Goal: Find contact information: Find contact information

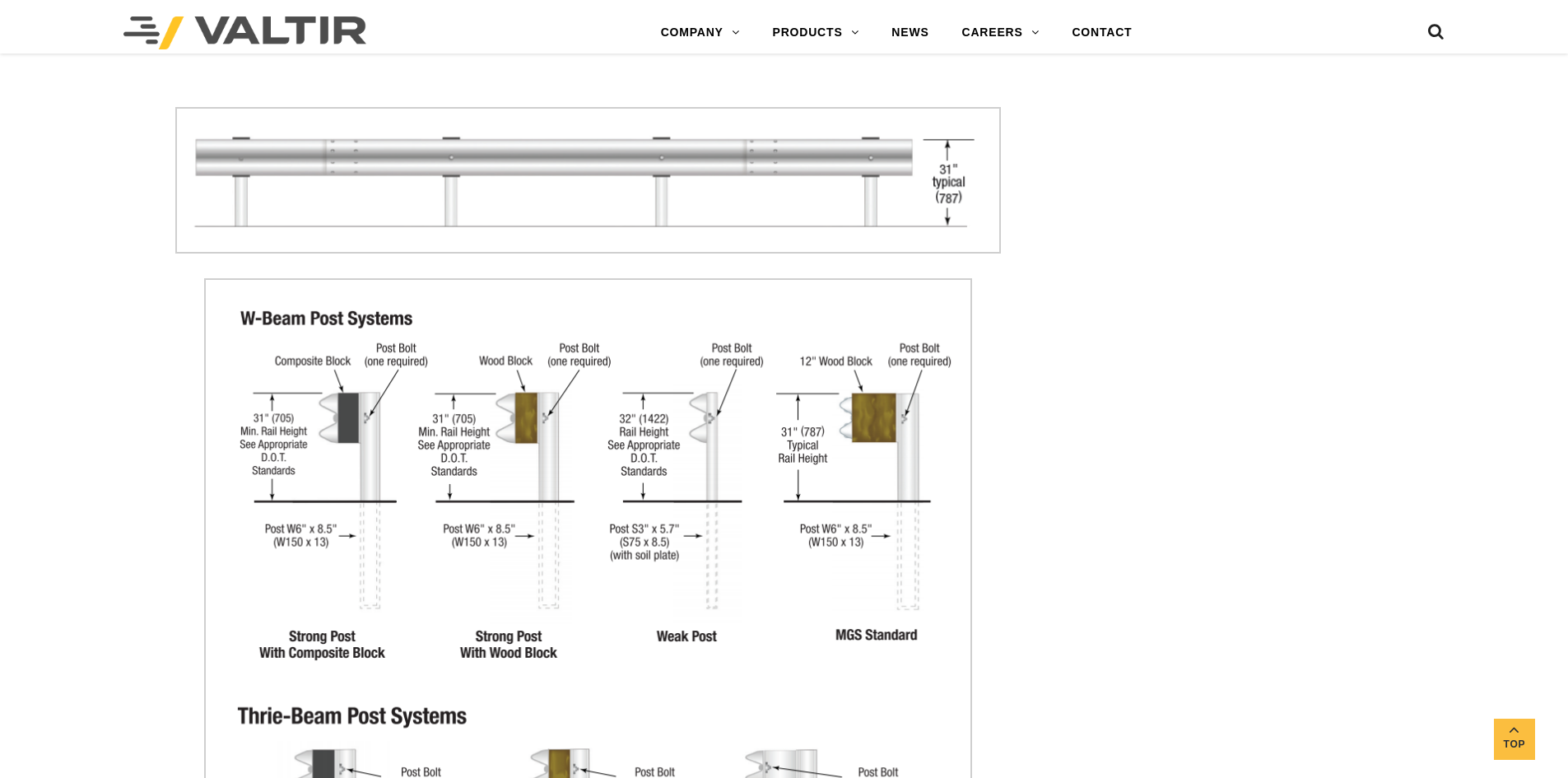
scroll to position [1945, 0]
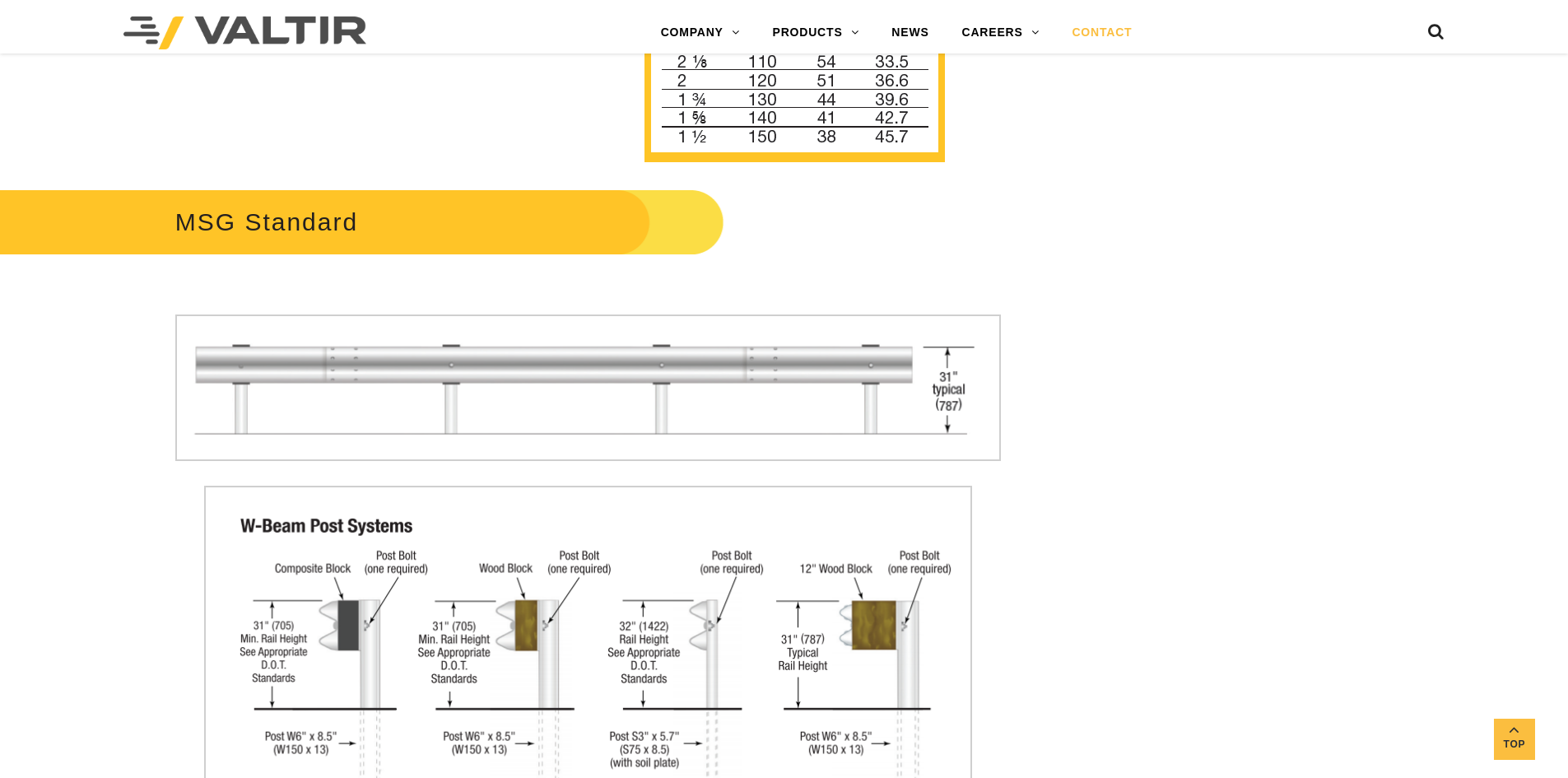
click at [1090, 24] on link "CONTACT" at bounding box center [1102, 33] width 93 height 33
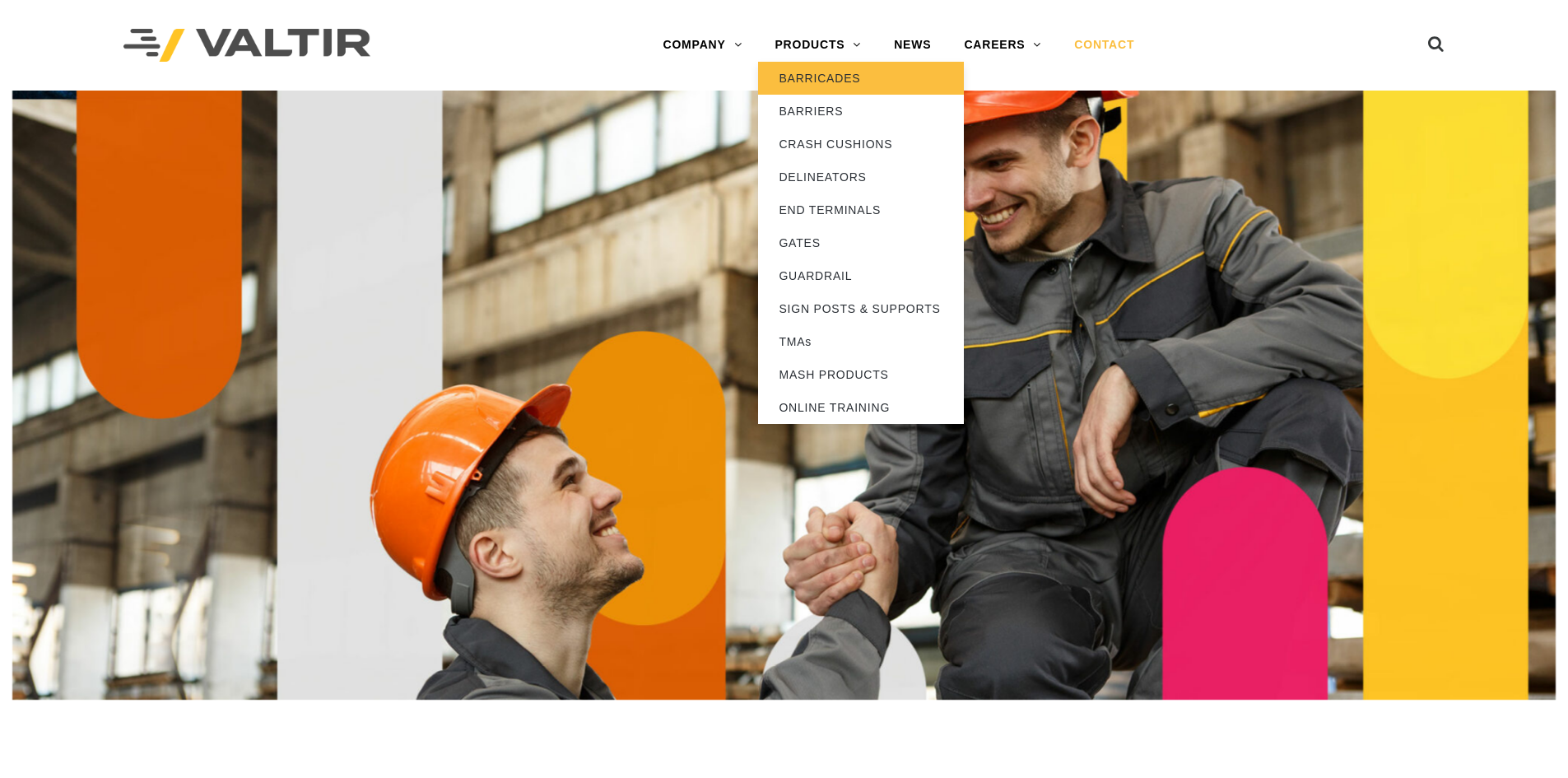
click at [818, 77] on link "BARRICADES" at bounding box center [860, 78] width 205 height 33
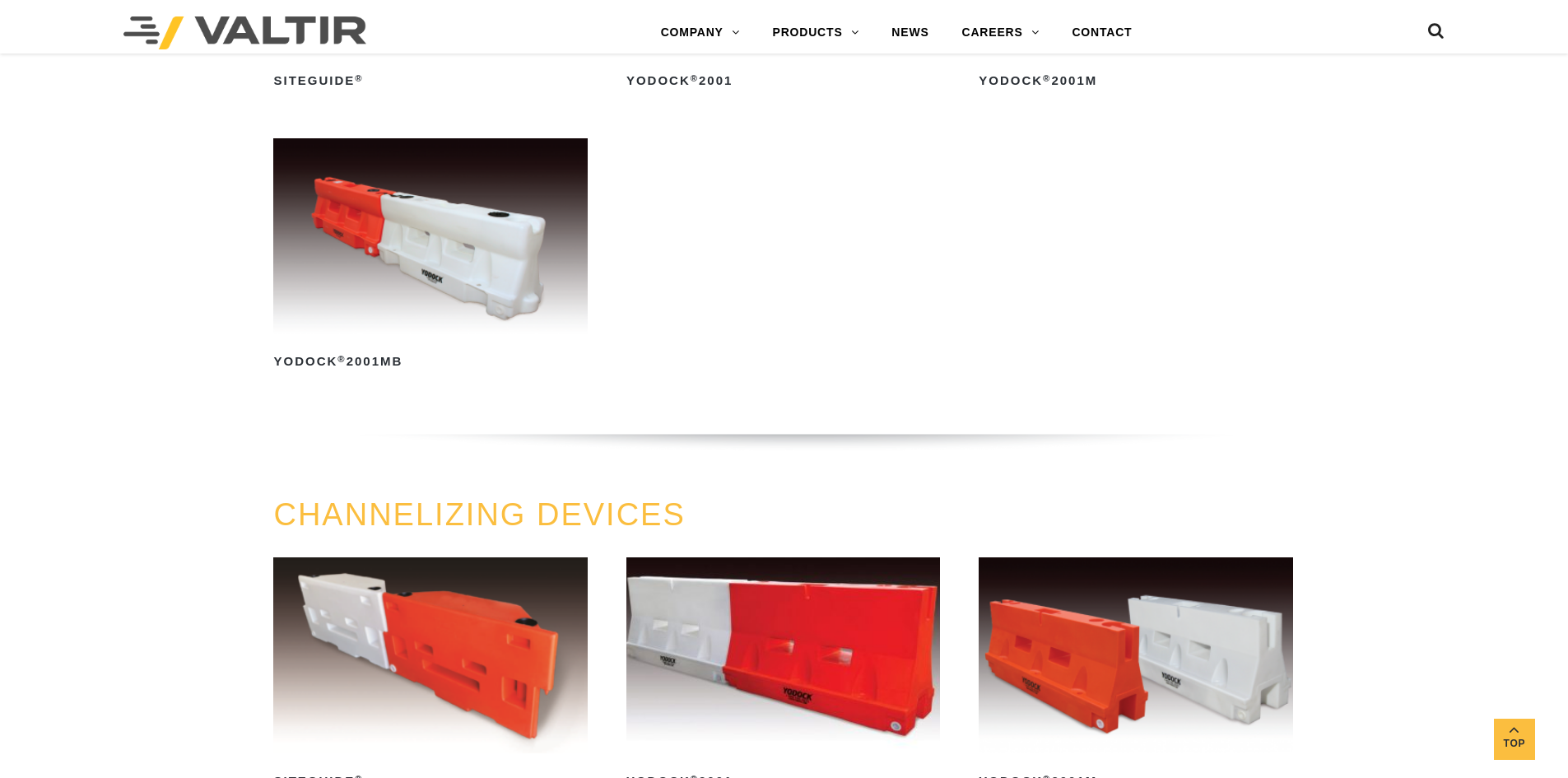
scroll to position [823, 0]
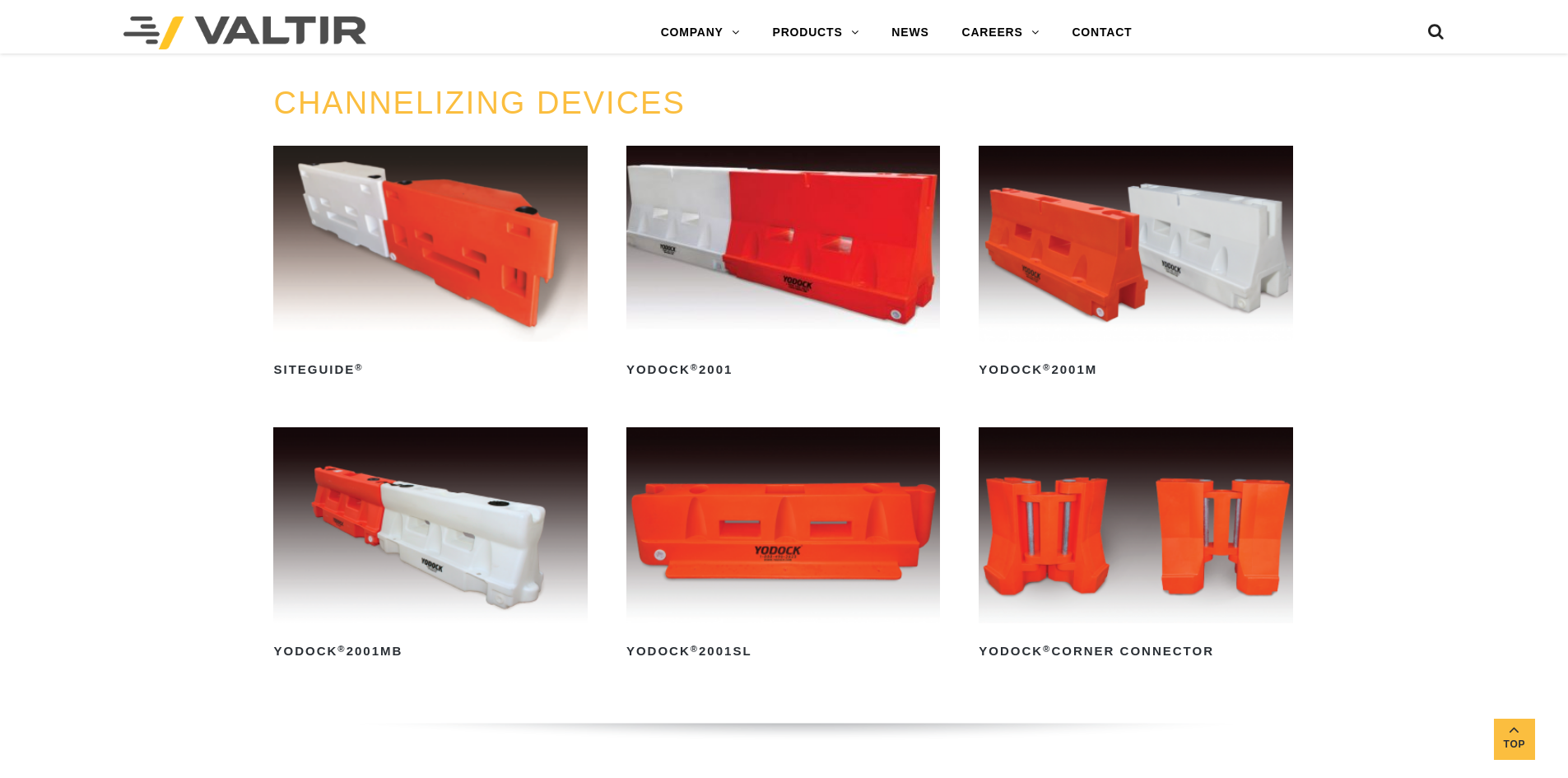
click at [445, 239] on img at bounding box center [430, 243] width 313 height 196
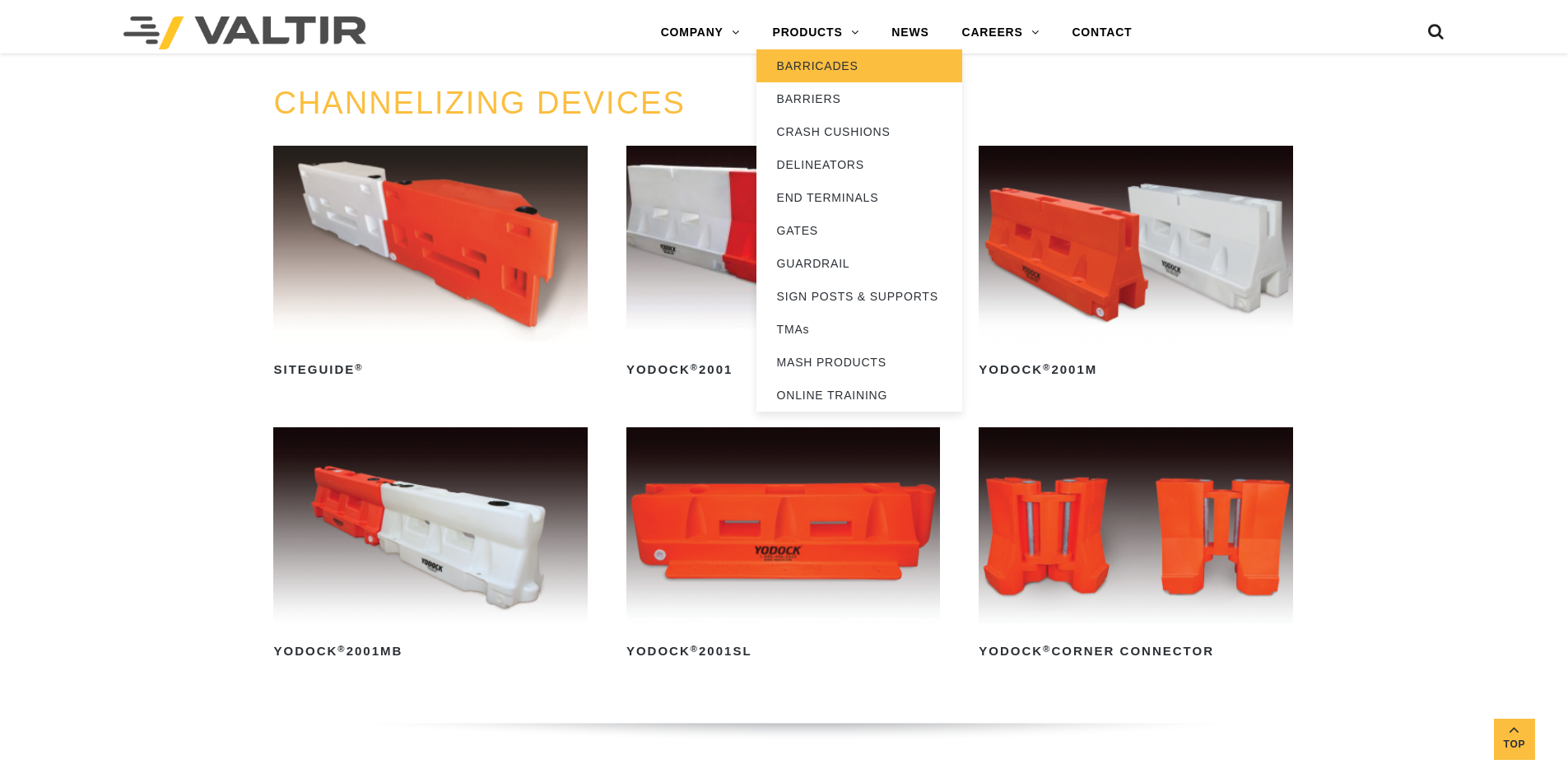
click at [801, 66] on link "BARRICADES" at bounding box center [858, 66] width 205 height 33
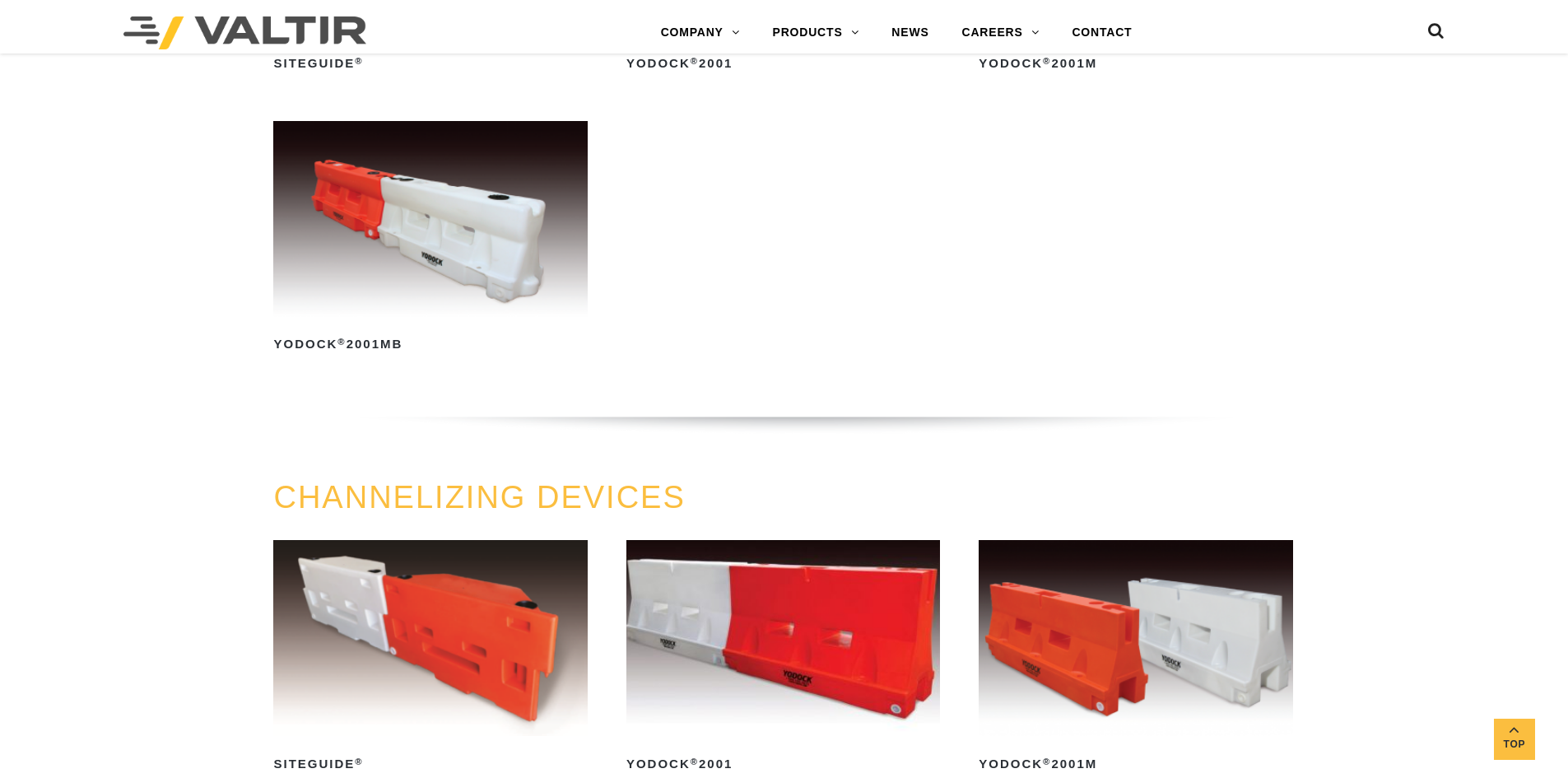
scroll to position [741, 0]
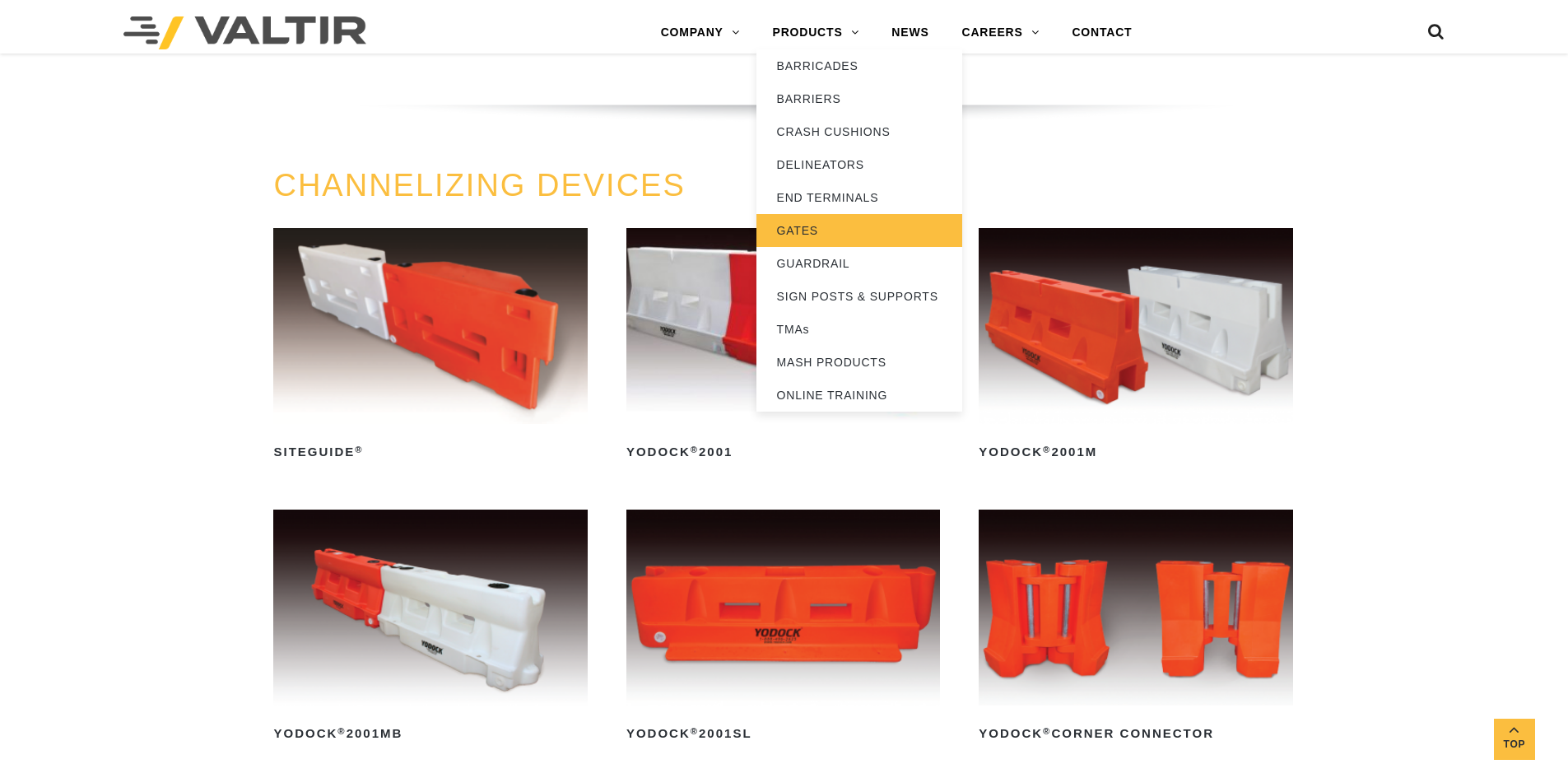
click at [812, 234] on link "GATES" at bounding box center [858, 231] width 205 height 33
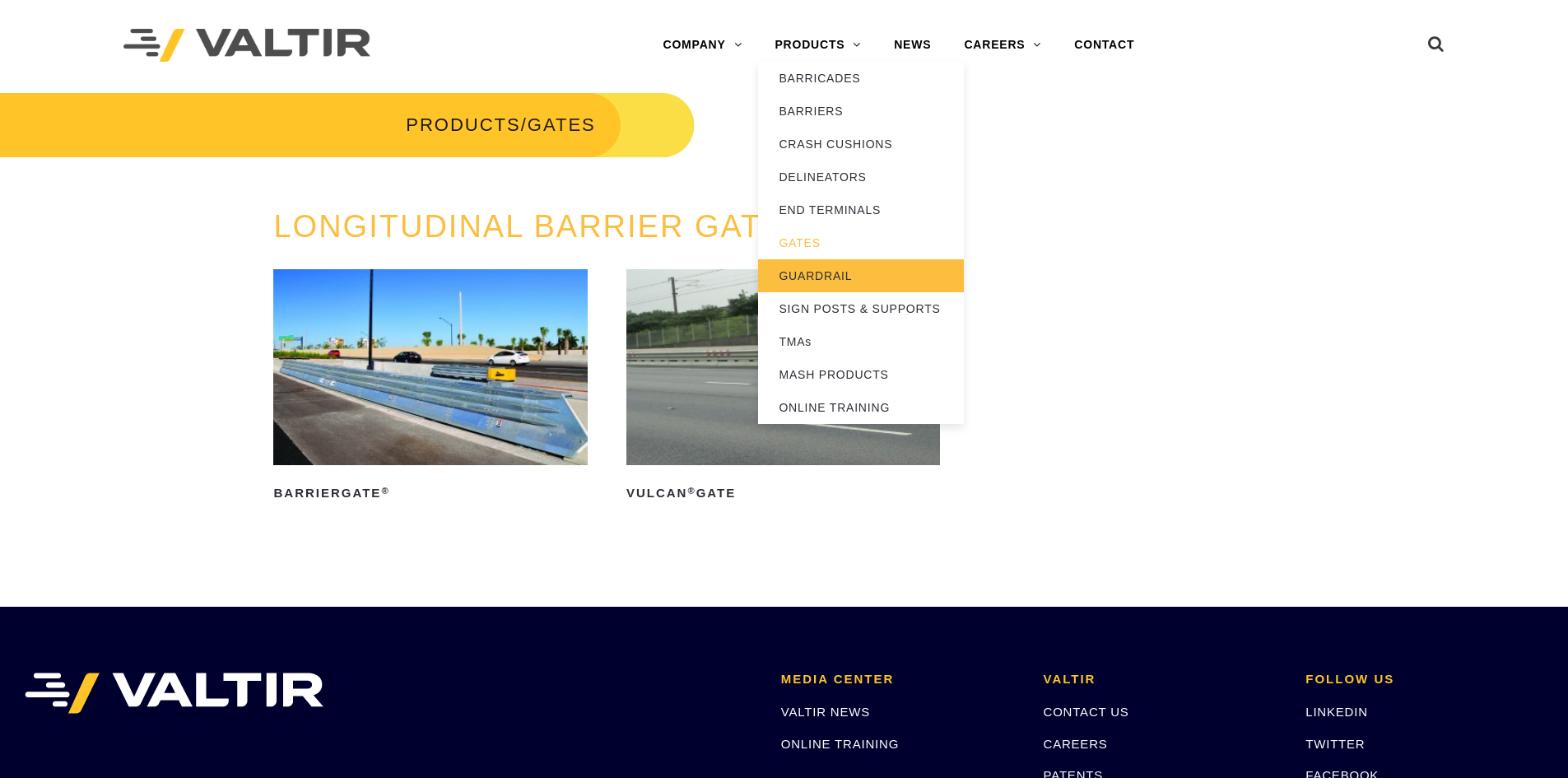
click at [814, 277] on link "GUARDRAIL" at bounding box center [860, 276] width 205 height 33
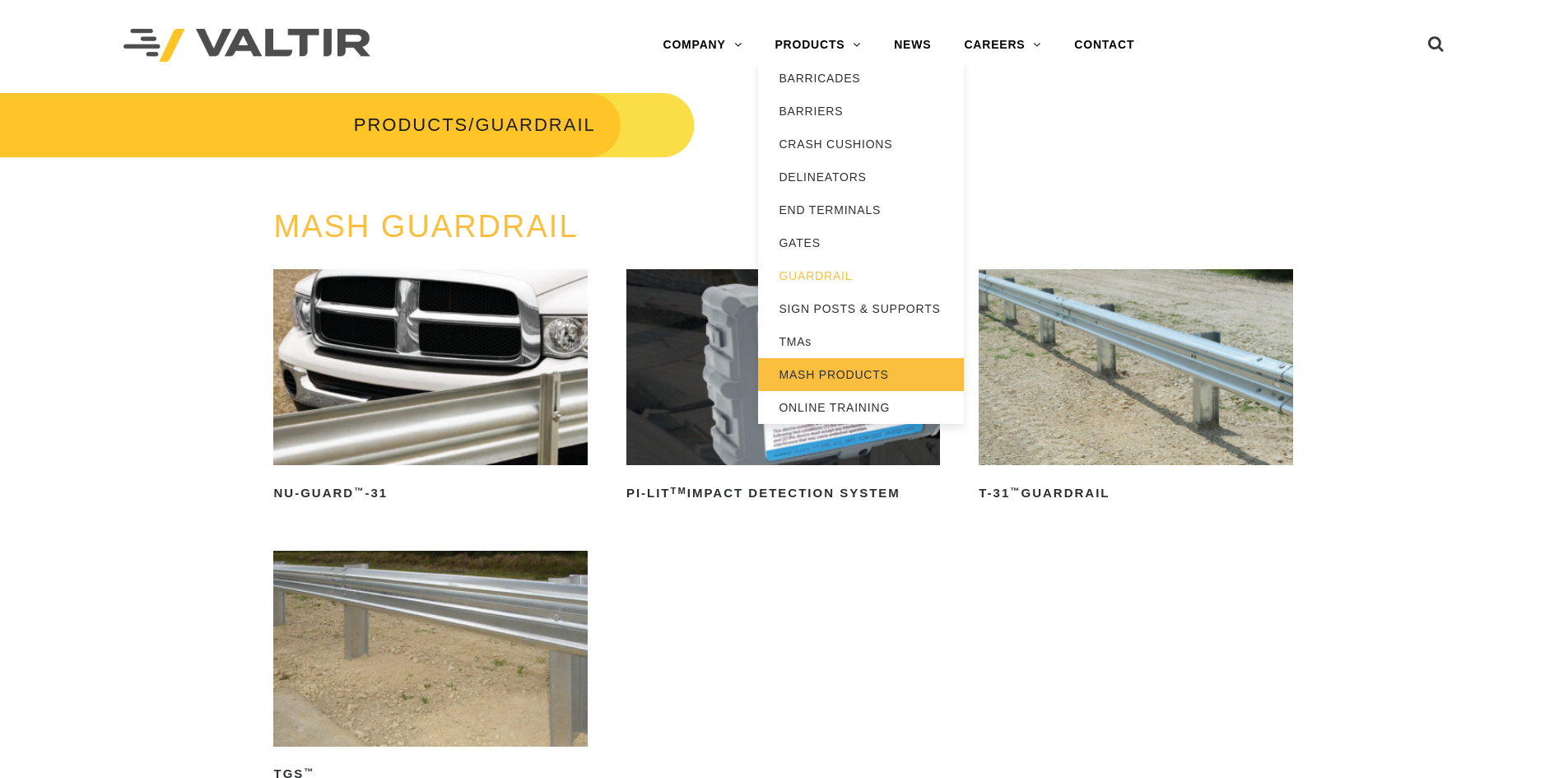
click at [816, 371] on link "MASH PRODUCTS" at bounding box center [860, 375] width 205 height 33
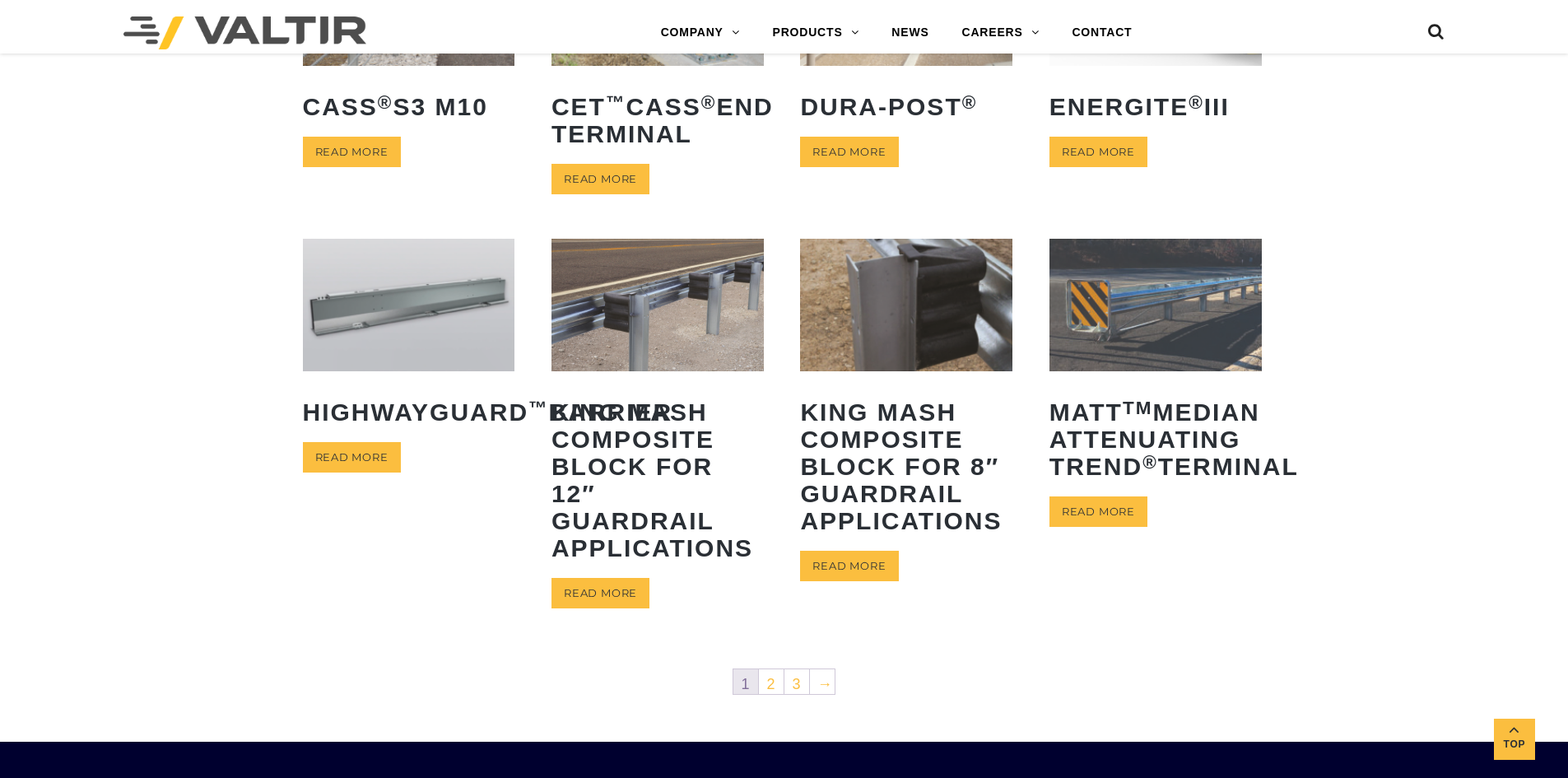
scroll to position [492, 0]
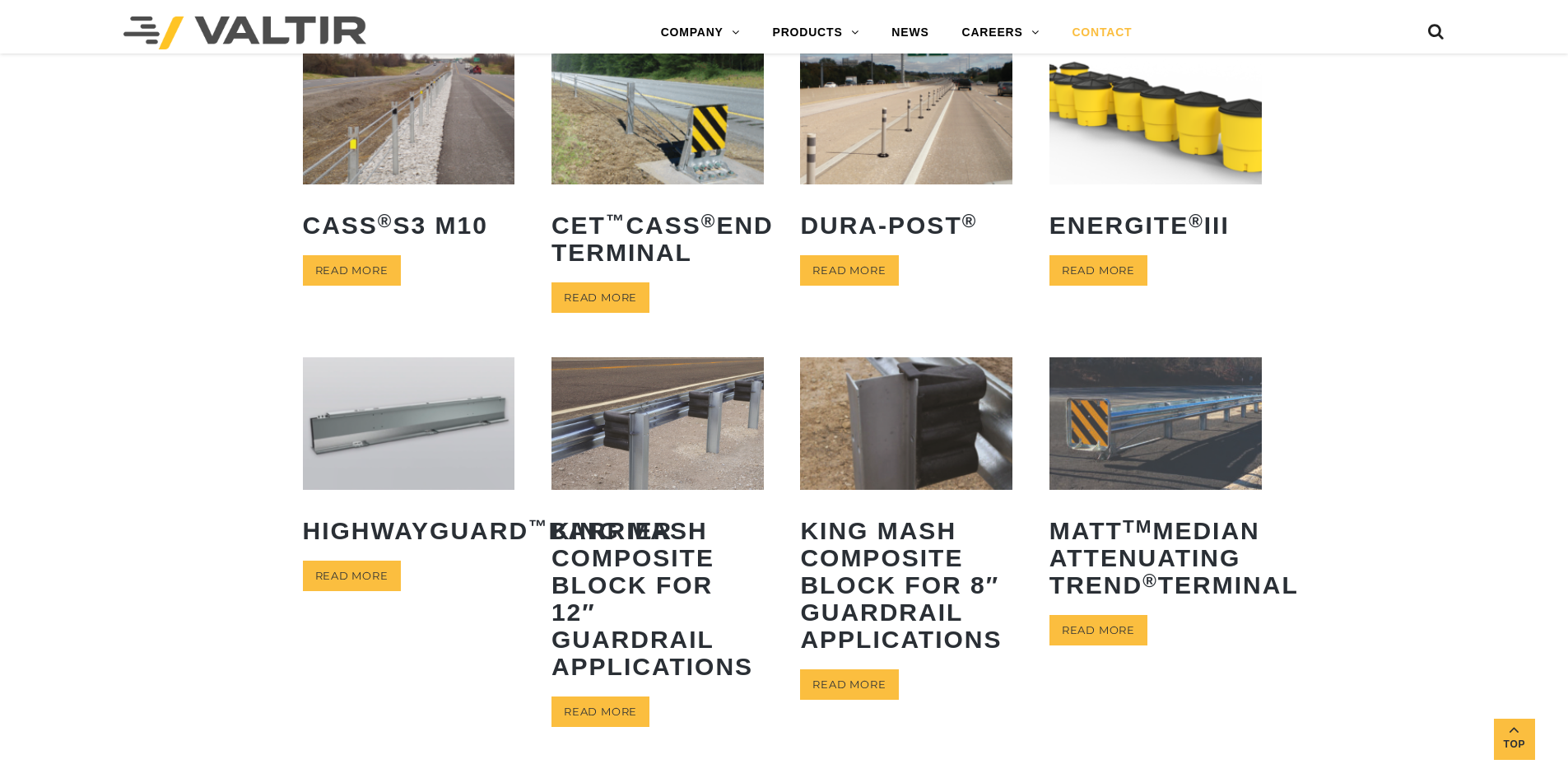
click at [1089, 35] on link "CONTACT" at bounding box center [1102, 33] width 93 height 33
